Goal: Task Accomplishment & Management: Use online tool/utility

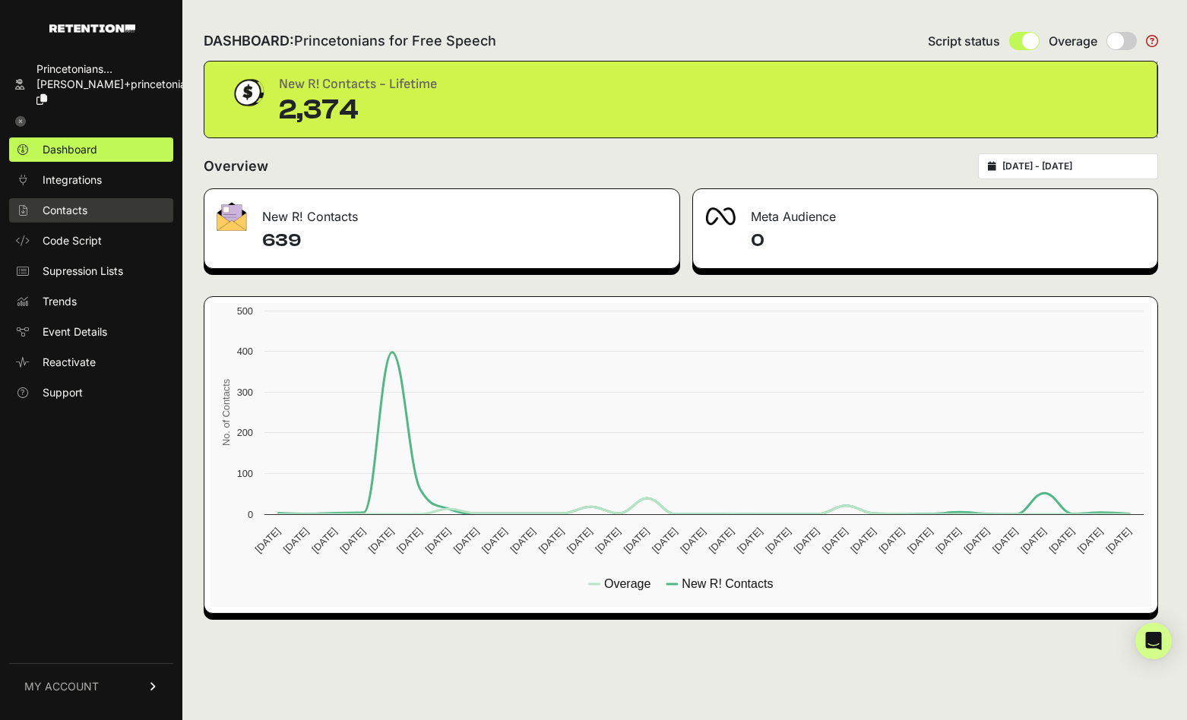
click at [84, 203] on span "Contacts" at bounding box center [65, 210] width 45 height 15
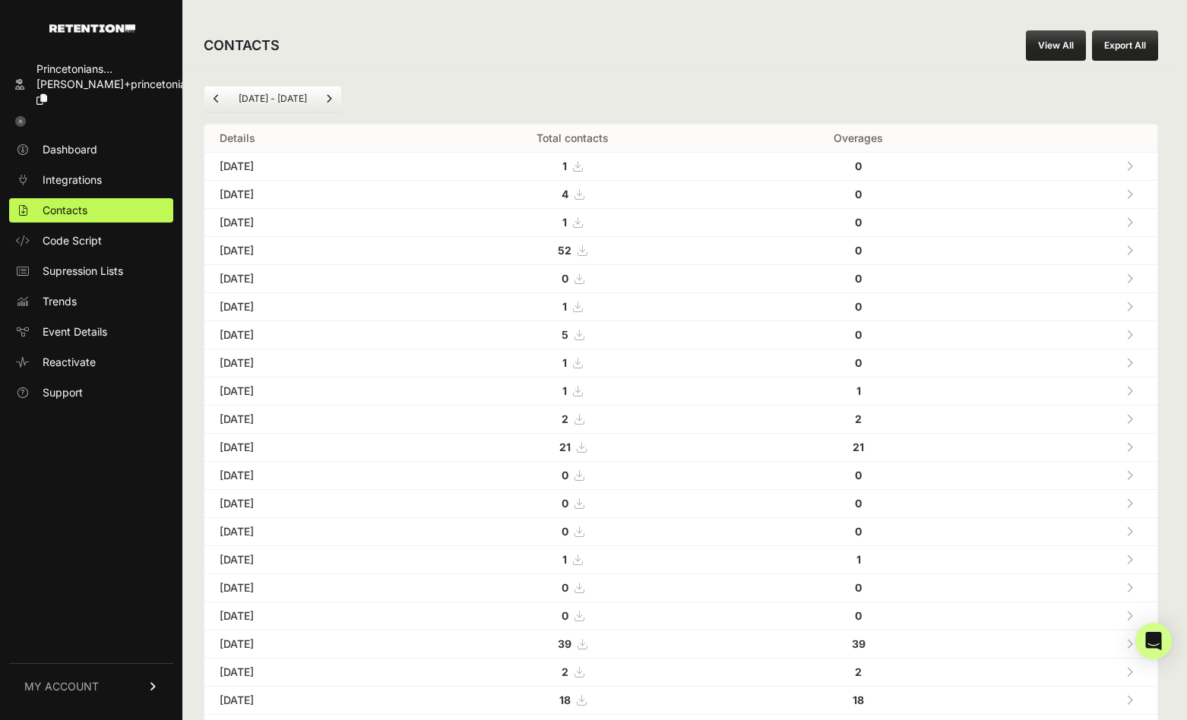
click at [1067, 54] on link "View All" at bounding box center [1056, 45] width 60 height 30
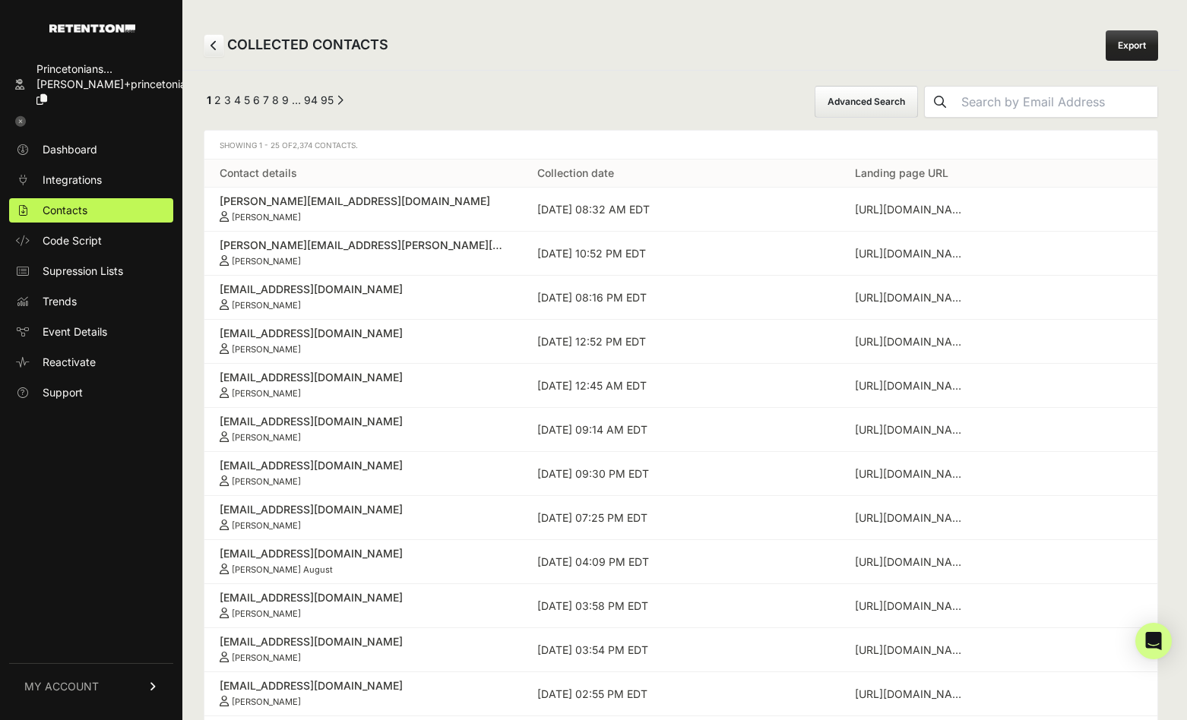
click at [918, 91] on button "Advanced Search" at bounding box center [865, 102] width 103 height 32
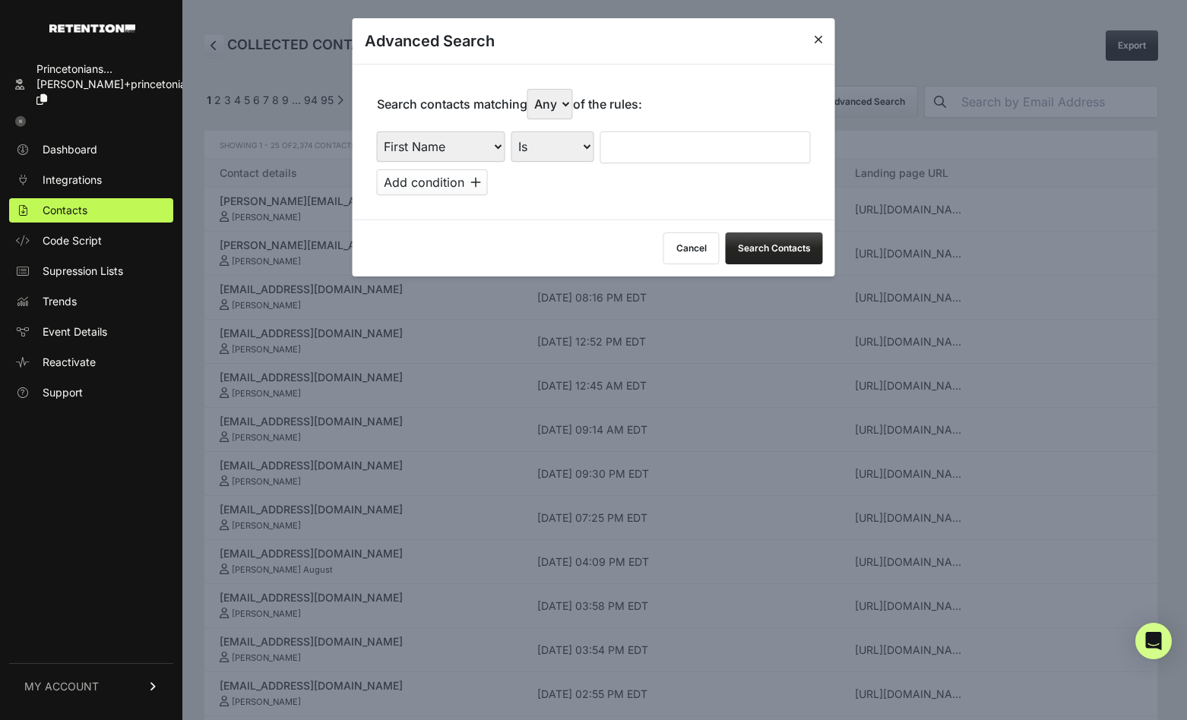
click at [477, 144] on select "First Name Last Name State City Email Email Domain Landing Domain Landing Page …" at bounding box center [441, 146] width 128 height 30
select select "file_date"
click at [574, 153] on select "Is on Is between" at bounding box center [553, 146] width 84 height 30
select select "is_between"
click at [638, 141] on input "text" at bounding box center [642, 147] width 81 height 32
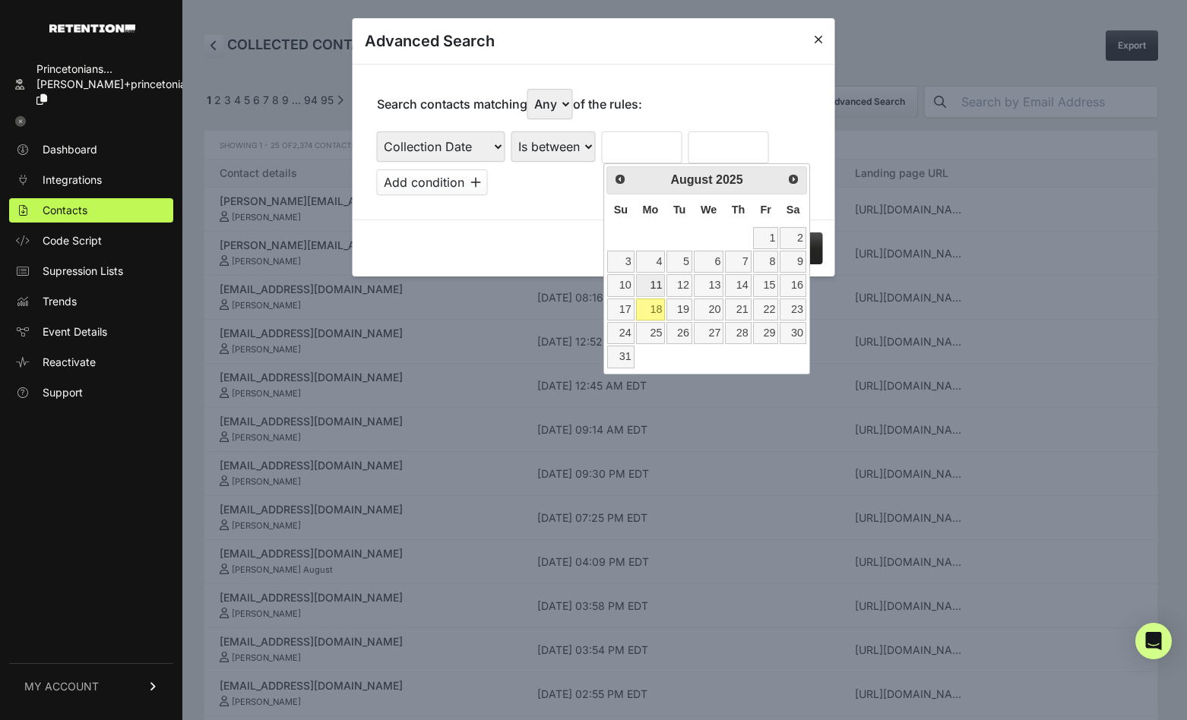
click at [650, 290] on link "11" at bounding box center [651, 285] width 30 height 22
type input "[DATE]"
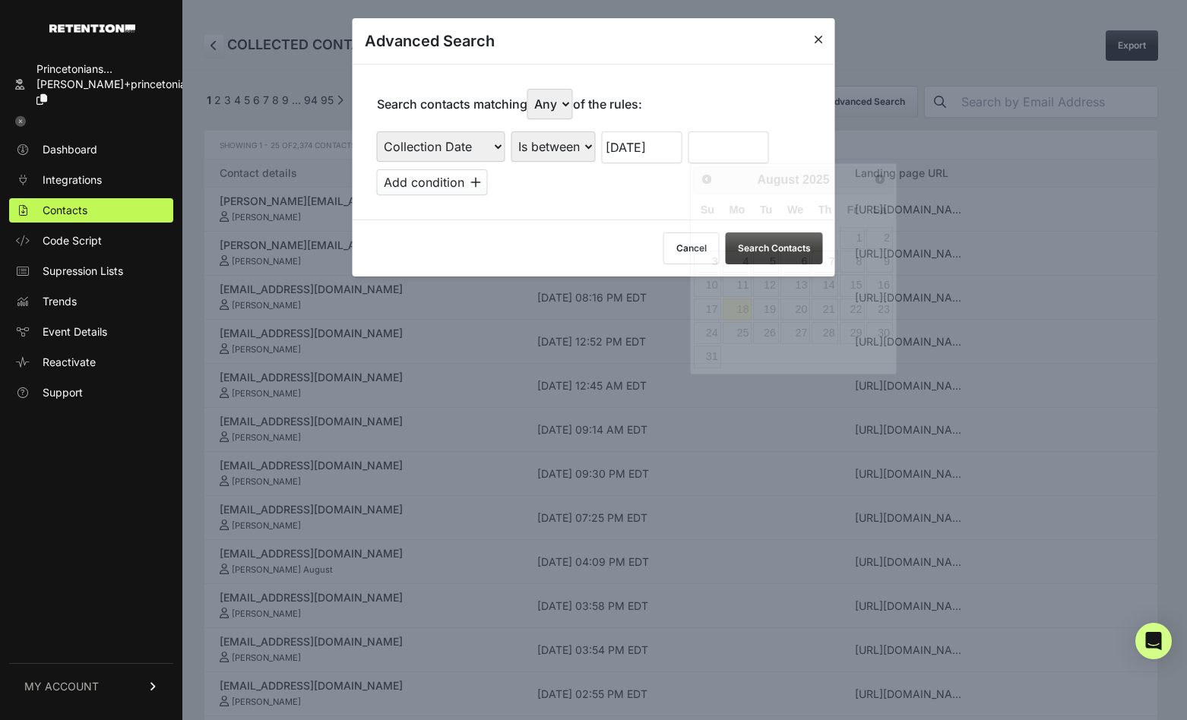
click at [706, 145] on input "text" at bounding box center [728, 147] width 81 height 32
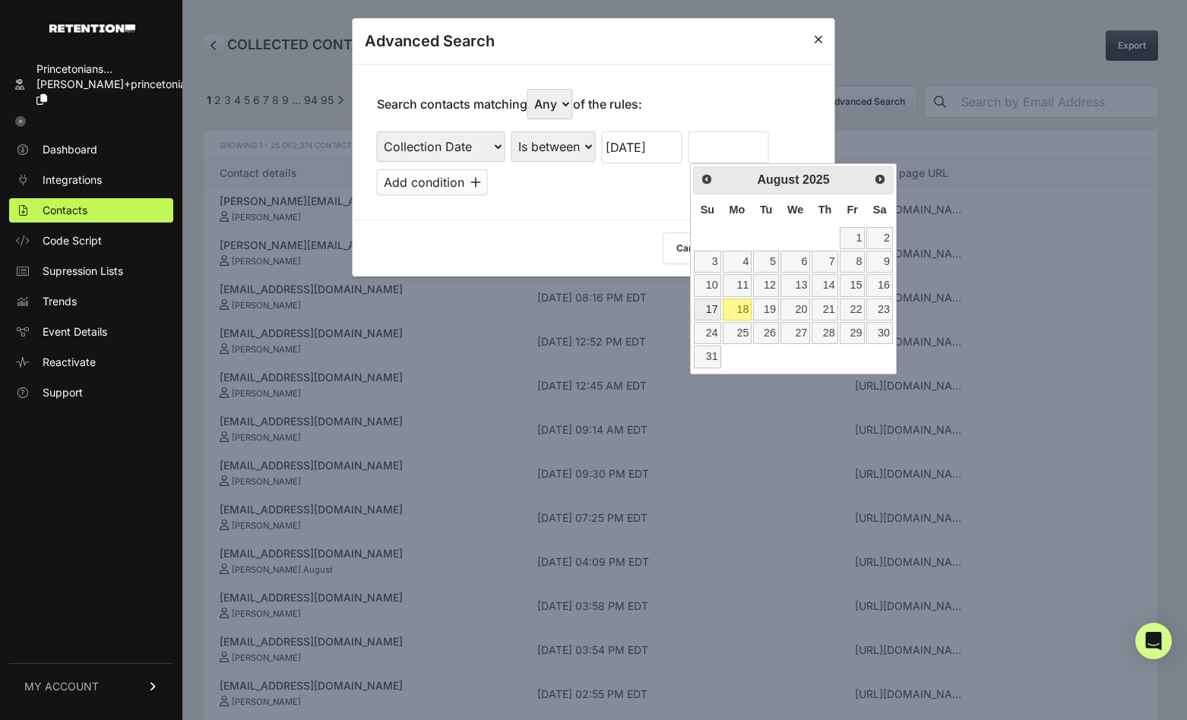
click at [705, 307] on link "17" at bounding box center [707, 310] width 27 height 22
type input "[DATE]"
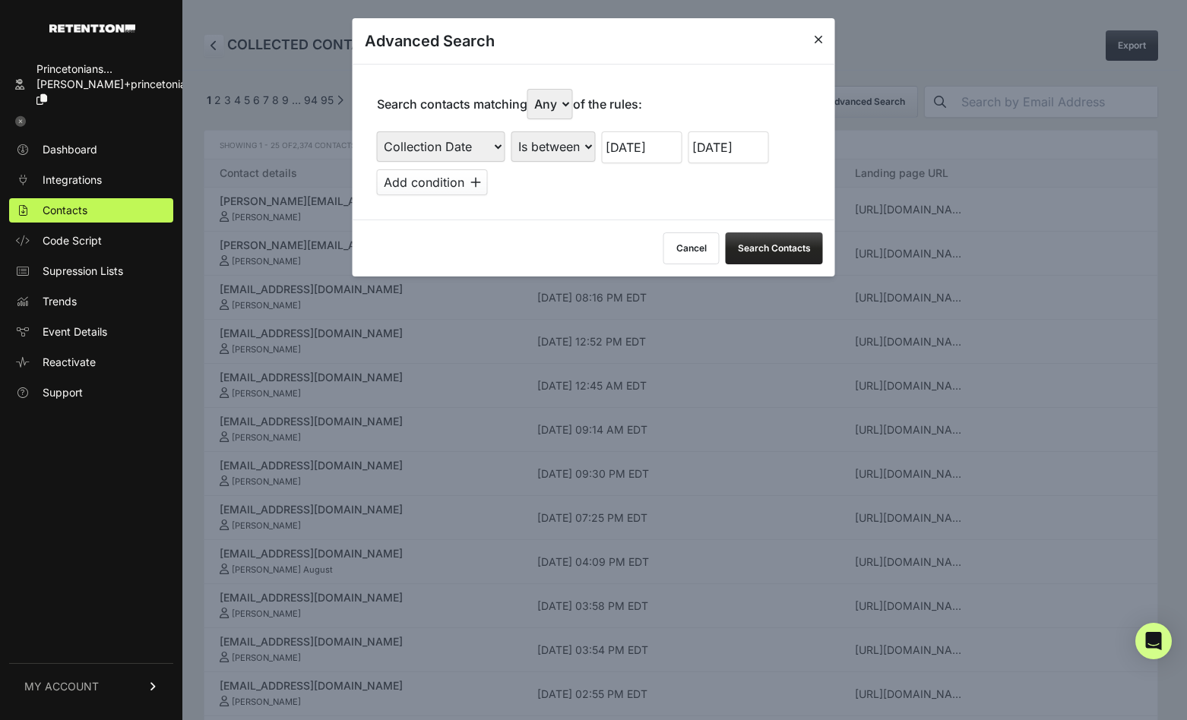
click at [782, 235] on button "Search Contacts" at bounding box center [773, 248] width 97 height 32
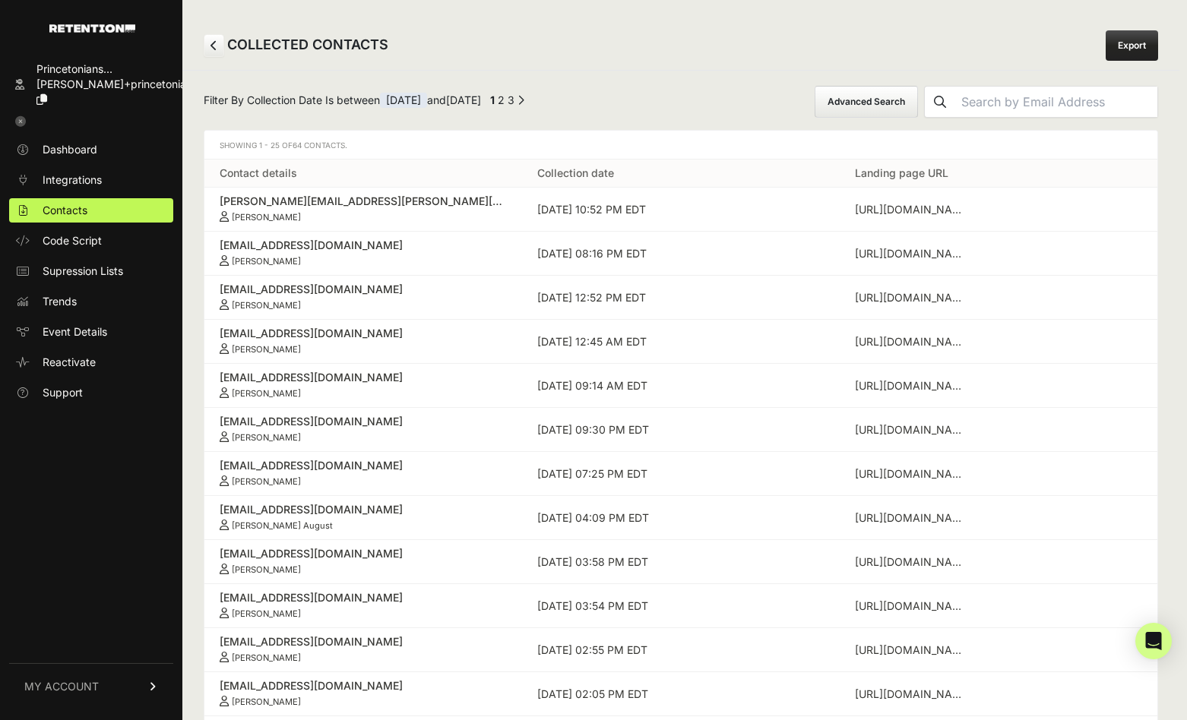
click at [1139, 51] on link "Export" at bounding box center [1131, 45] width 52 height 30
